Goal: Check status

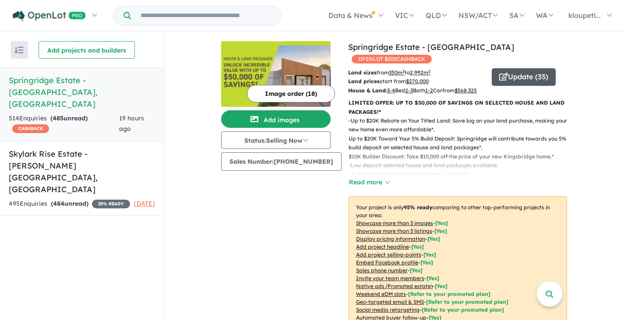
click at [507, 68] on button "Update ( 35 )" at bounding box center [524, 77] width 64 height 18
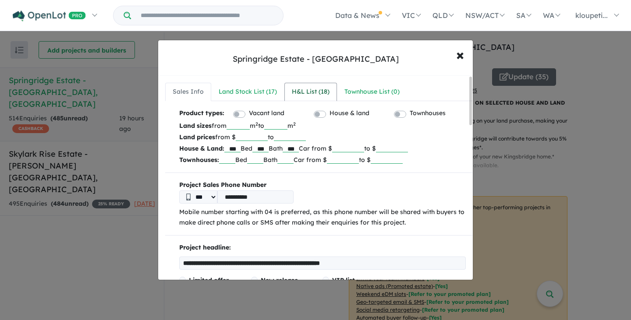
click at [330, 91] on link "H&L List ( 18 )" at bounding box center [310, 92] width 53 height 18
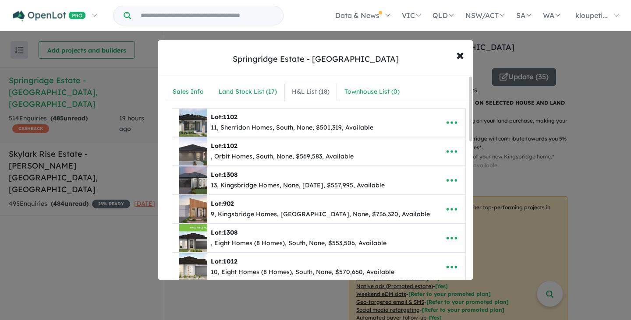
click at [175, 177] on span "Lot: 1308 13, Kingsbridge Homes, None, [DATE], $557,995, Available" at bounding box center [305, 181] width 266 height 28
click at [266, 180] on div "Lot: 1308 13, Kingsbridge Homes, None, [DATE], $557,995, Available" at bounding box center [298, 180] width 174 height 21
click at [446, 180] on icon "button" at bounding box center [451, 180] width 11 height 3
click at [402, 179] on div "Lot: 1308 13, Kingsbridge Homes, None, [DATE], $557,995, Available" at bounding box center [305, 181] width 252 height 28
click at [401, 178] on div "Lot: 1308 13, Kingsbridge Homes, None, [DATE], $557,995, Available" at bounding box center [305, 181] width 252 height 28
